Goal: Information Seeking & Learning: Learn about a topic

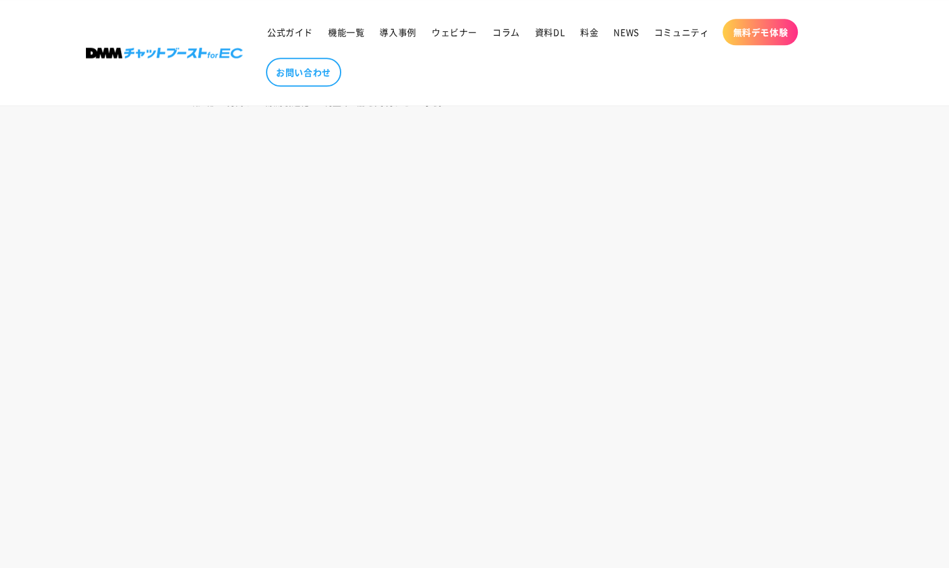
scroll to position [1318, 0]
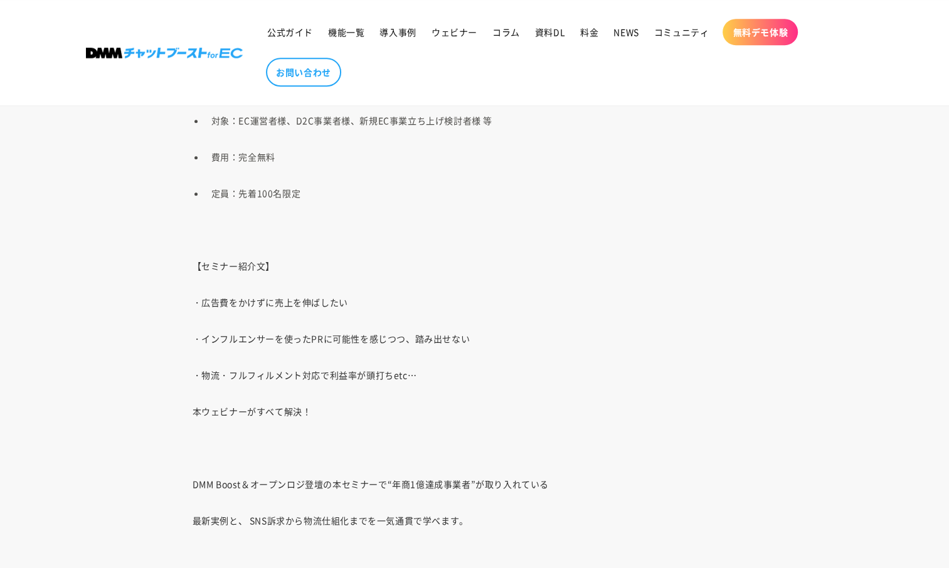
scroll to position [729, 0]
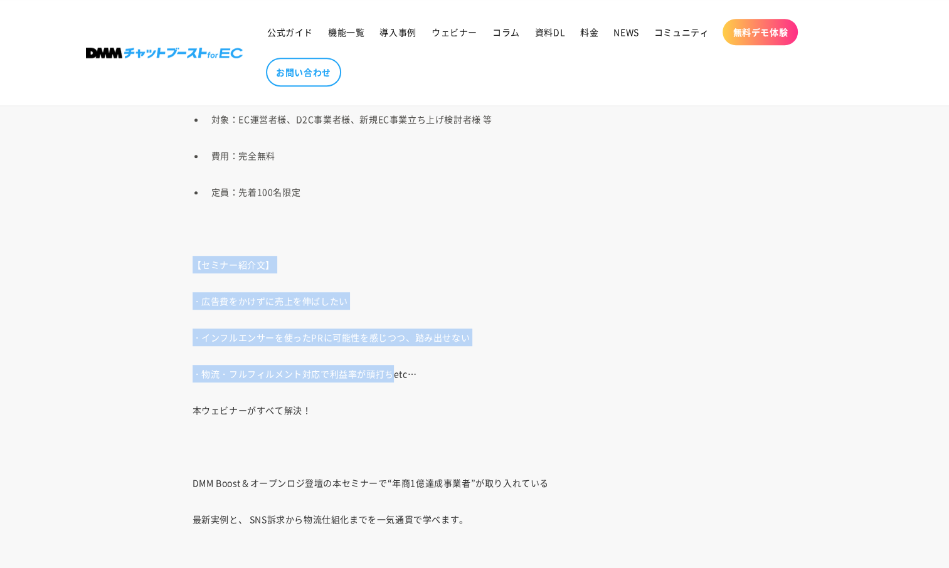
drag, startPoint x: 191, startPoint y: 263, endPoint x: 392, endPoint y: 381, distance: 232.3
click at [392, 381] on div "【セミナー概要】 日時：2025年8月27日（水）12:00～13:00（オンライン開催） 対象：EC運営者様、D2C事業者様、新規EC事業立ち上げ検討者様 …" at bounding box center [474, 570] width 627 height 1064
copy div "【セミナー紹介文】 ・広告費をかけずに売上を伸ばしたい ・インフルエンサーを使ったPRに可能性を感じつつ、踏み出せない ・物流・フルフィルメント対応で利益率が…"
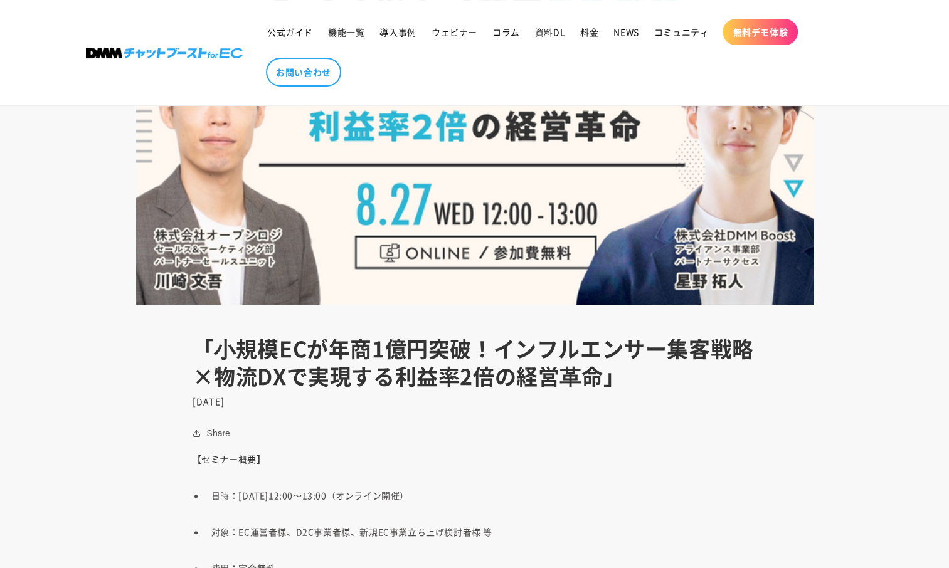
scroll to position [290, 0]
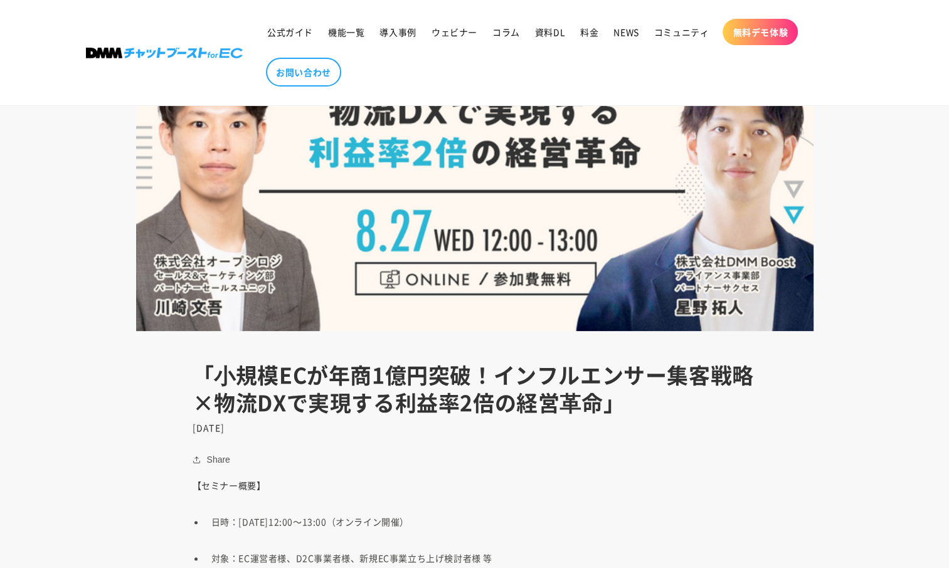
click at [193, 389] on h1 "「⼩規模ECが年商1億円突破！インフルエンサー集客戦略×物流DXで実現する利益率2倍の経営⾰命」" at bounding box center [475, 388] width 565 height 55
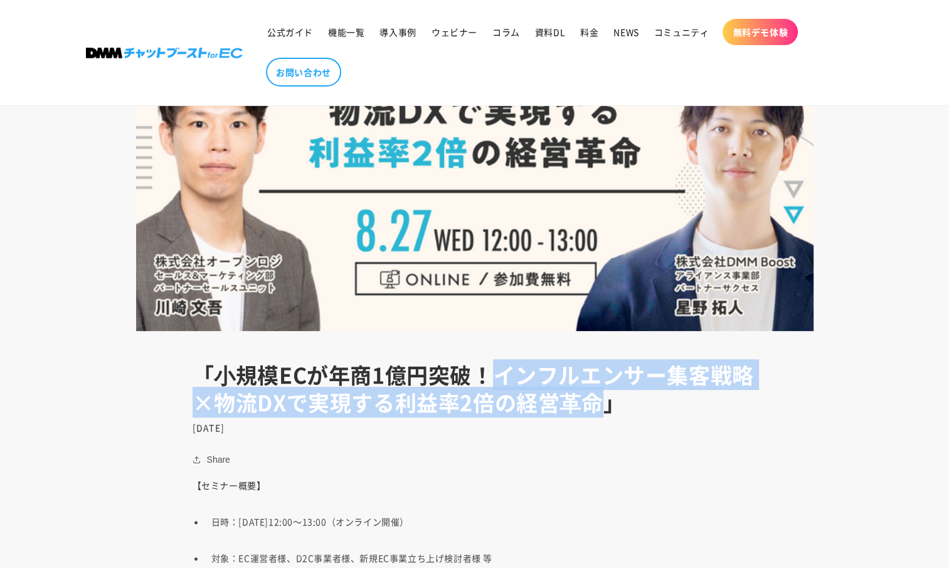
drag, startPoint x: 497, startPoint y: 370, endPoint x: 592, endPoint y: 396, distance: 98.3
click at [592, 396] on h1 "「⼩規模ECが年商1億円突破！インフルエンサー集客戦略×物流DXで実現する利益率2倍の経営⾰命」" at bounding box center [475, 388] width 565 height 55
copy h1 "インフルエンサー集客戦略×物流DXで実現する利益率2倍の経営⾰命"
